Goal: Book appointment/travel/reservation

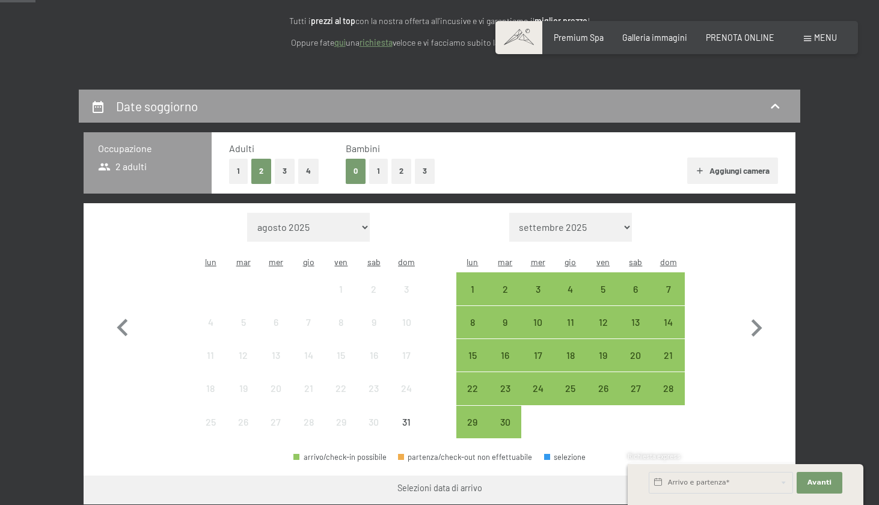
scroll to position [179, 0]
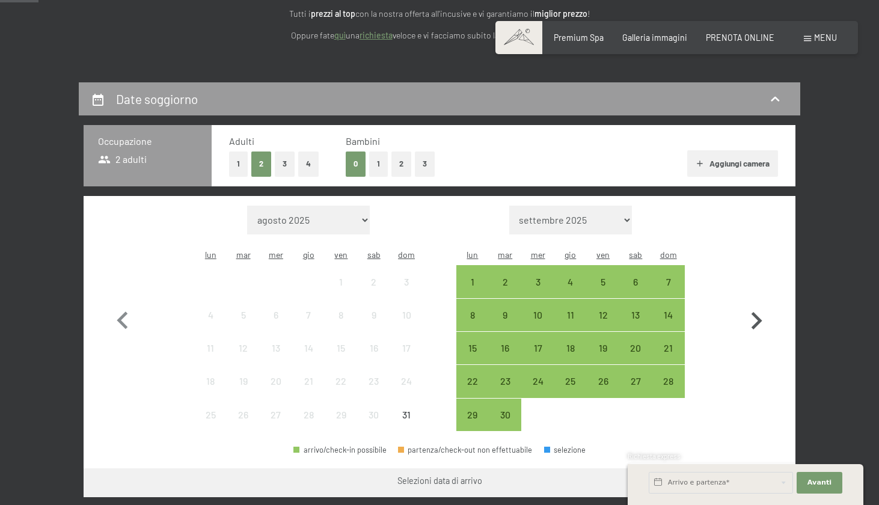
click at [759, 314] on icon "button" at bounding box center [756, 320] width 11 height 17
select select "[DATE]"
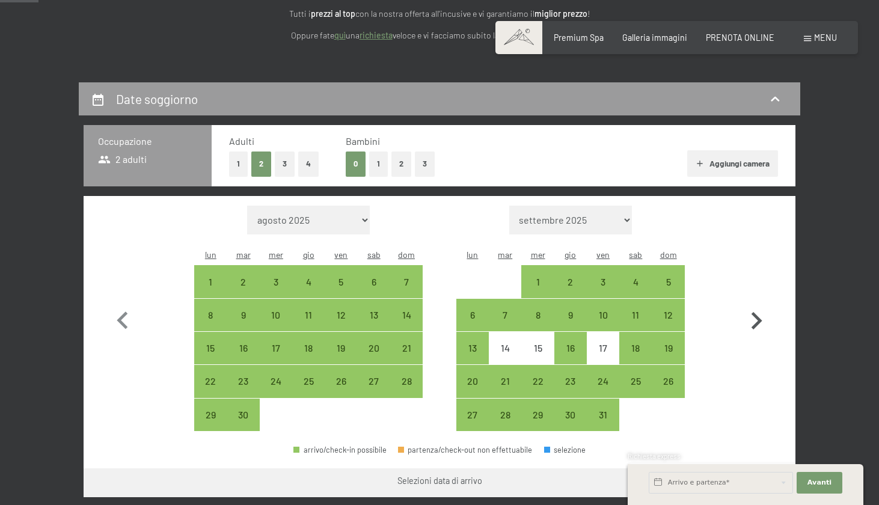
click at [759, 314] on icon "button" at bounding box center [756, 320] width 11 height 17
select select "[DATE]"
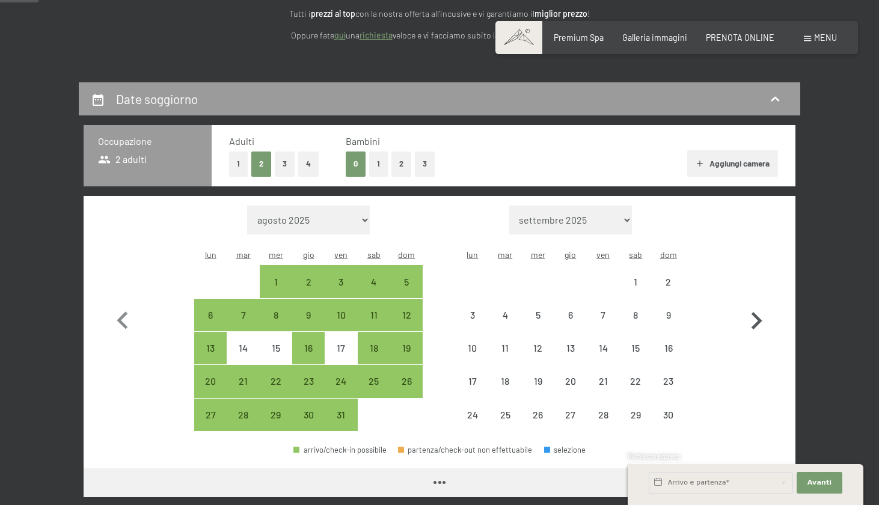
select select "[DATE]"
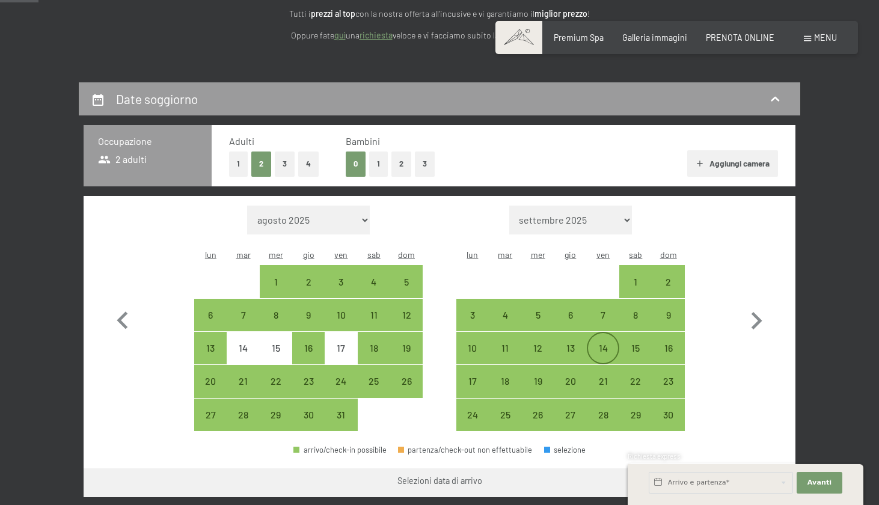
click at [610, 343] on div "14" at bounding box center [603, 358] width 30 height 30
select select "[DATE]"
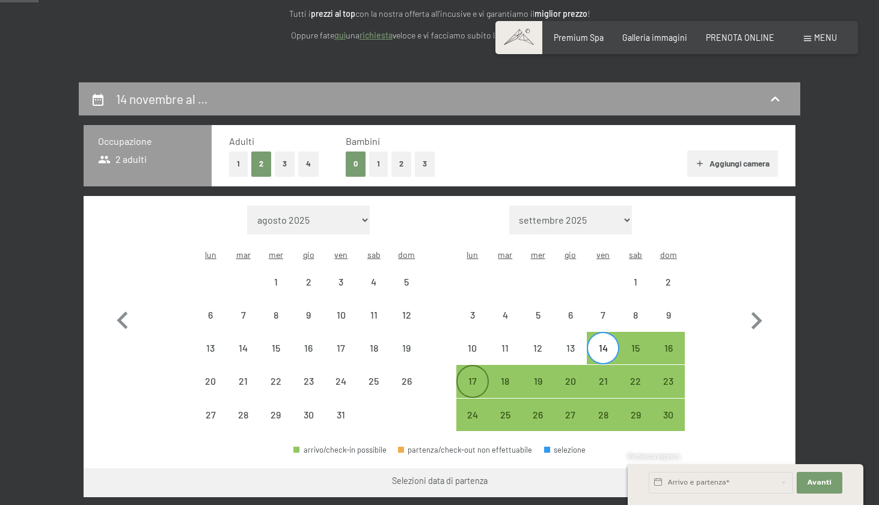
click at [481, 376] on div "17" at bounding box center [472, 391] width 30 height 30
select select "[DATE]"
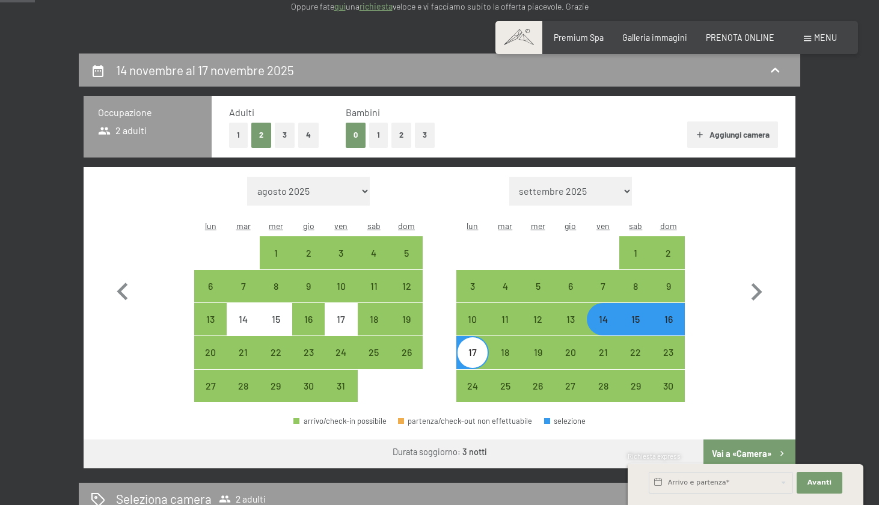
scroll to position [211, 0]
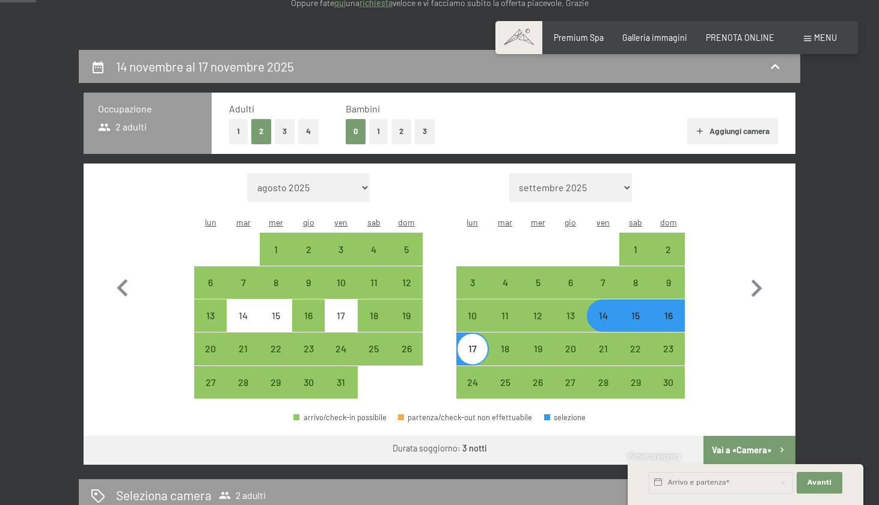
click at [595, 311] on div "14" at bounding box center [603, 326] width 30 height 30
select select "[DATE]"
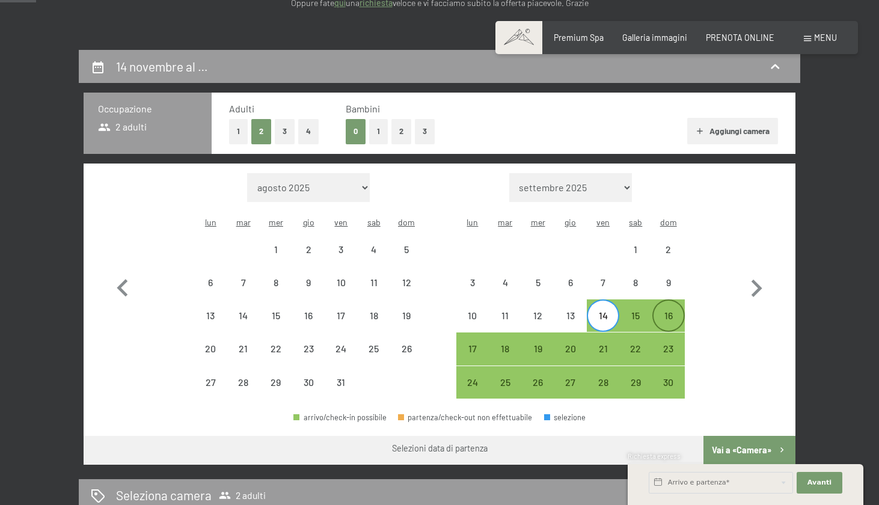
click at [670, 311] on div "16" at bounding box center [668, 326] width 30 height 30
select select "[DATE]"
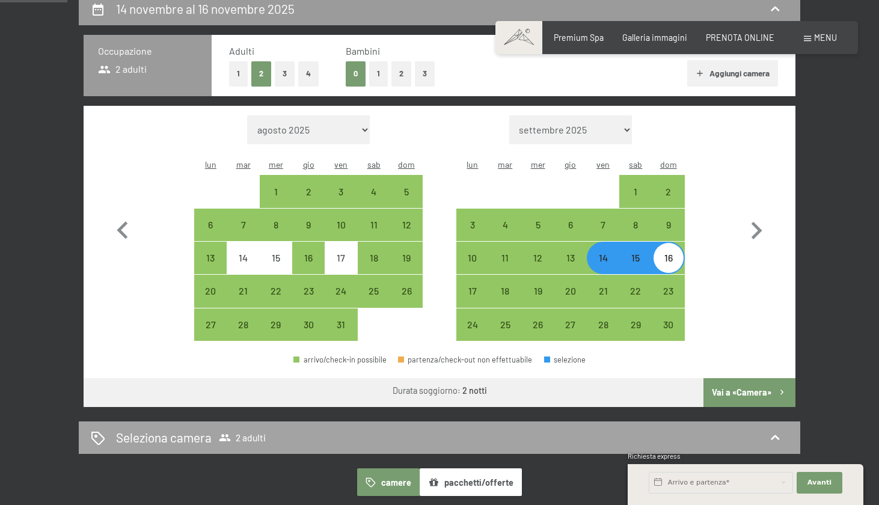
scroll to position [269, 0]
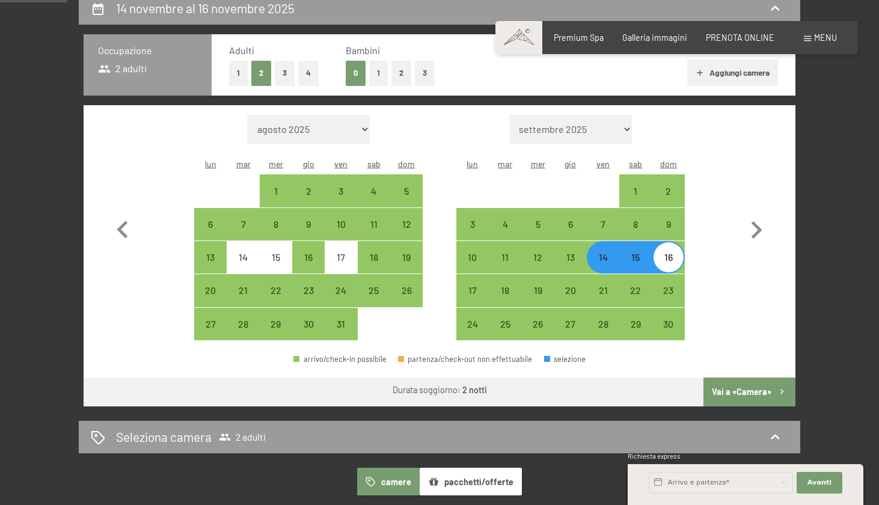
click at [729, 379] on button "Vai a «Camera»" at bounding box center [749, 392] width 92 height 29
select select "[DATE]"
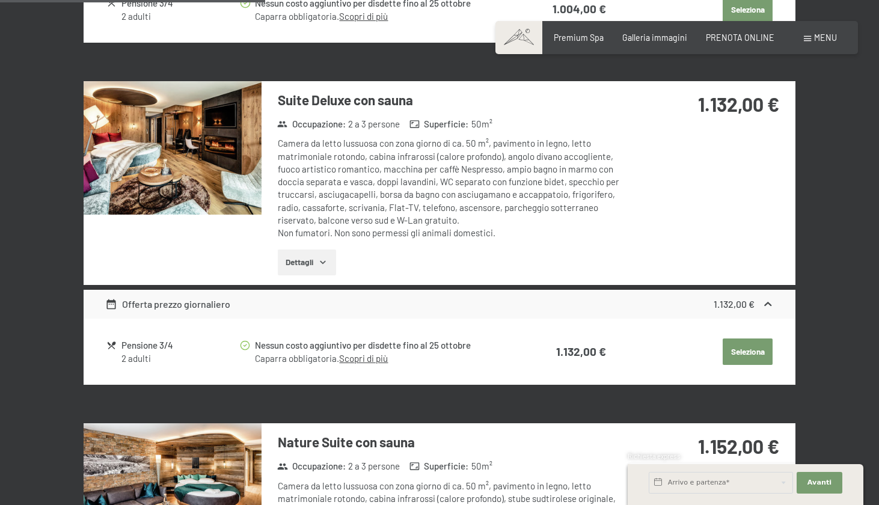
scroll to position [951, 0]
